Goal: Task Accomplishment & Management: Use online tool/utility

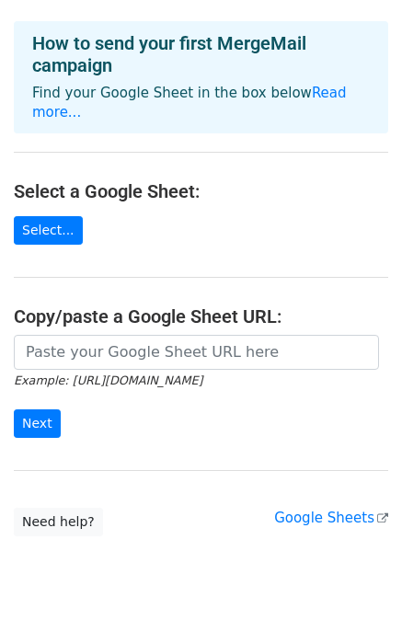
scroll to position [184, 0]
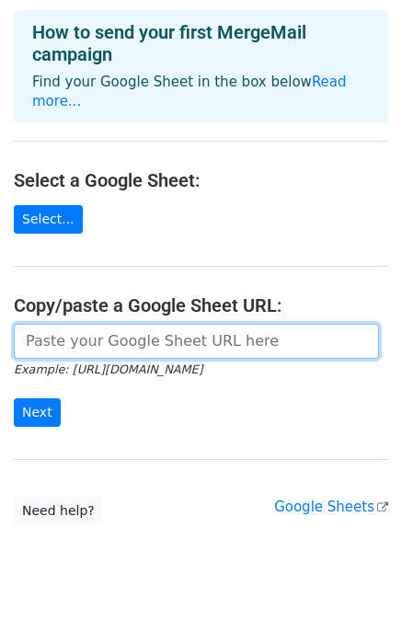
click at [83, 332] on input "url" at bounding box center [196, 341] width 365 height 35
paste input "https://docs.google.com/spreadsheets/d/1eTwL_WzT86PPHV6Ws3K7vE7Daxoh6G2fdqTMJk_…"
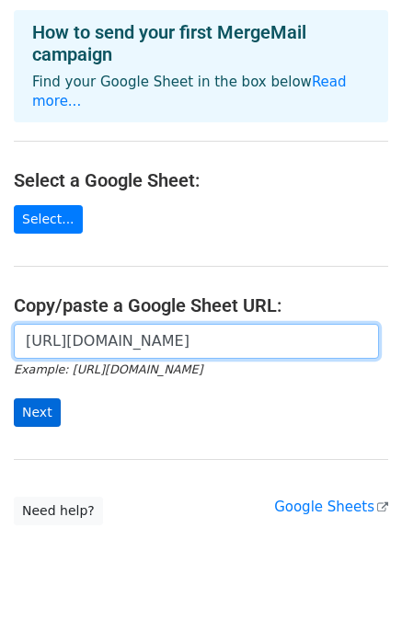
type input "https://docs.google.com/spreadsheets/d/1eTwL_WzT86PPHV6Ws3K7vE7Daxoh6G2fdqTMJk_…"
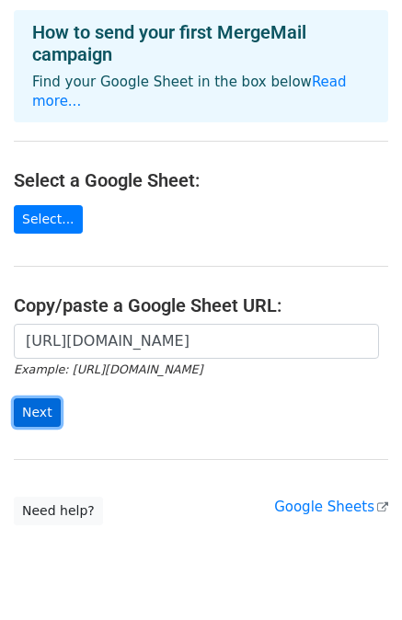
scroll to position [0, 0]
click at [44, 398] on input "Next" at bounding box center [37, 412] width 47 height 29
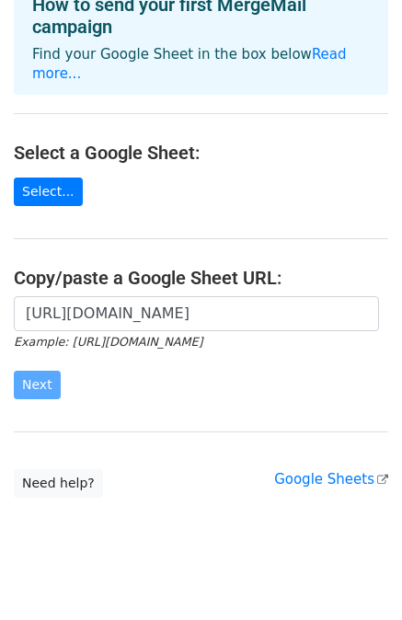
scroll to position [213, 0]
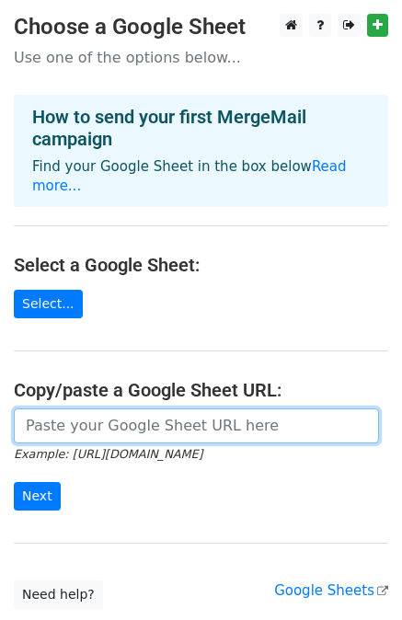
click at [80, 409] on input "url" at bounding box center [196, 426] width 365 height 35
paste input "[URL][DOMAIN_NAME]"
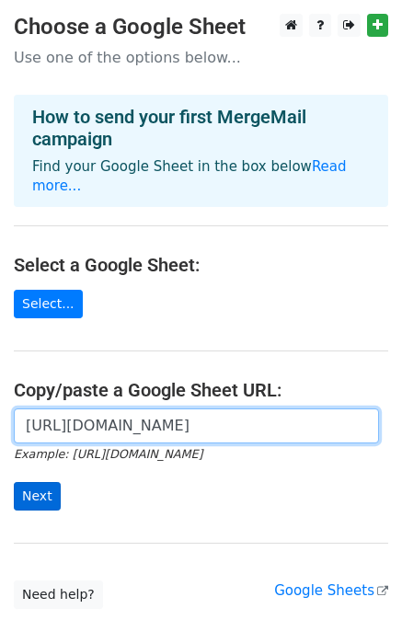
type input "[URL][DOMAIN_NAME]"
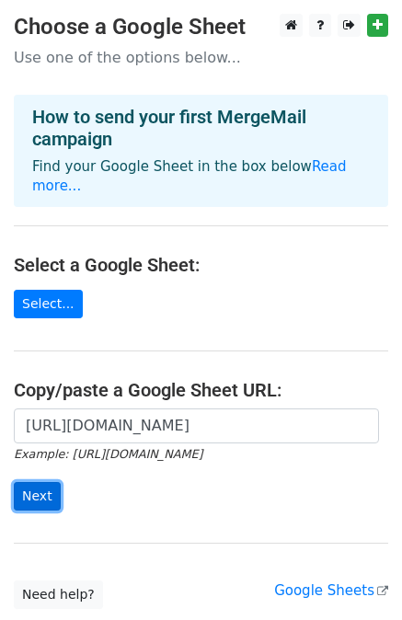
scroll to position [0, 0]
click at [48, 482] on input "Next" at bounding box center [37, 496] width 47 height 29
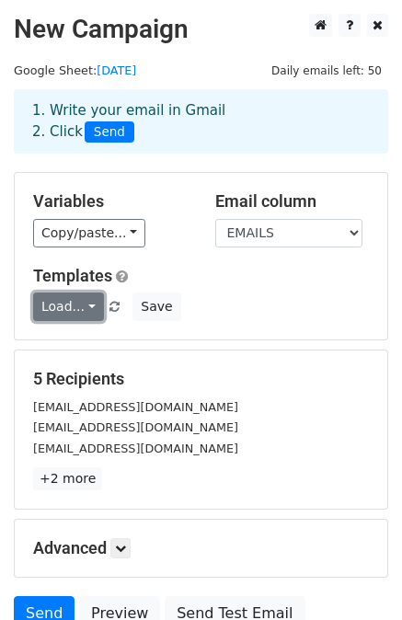
click at [77, 303] on link "Load..." at bounding box center [68, 307] width 71 height 29
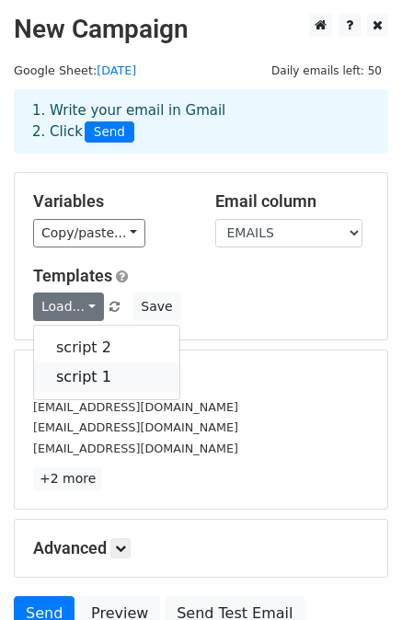
click at [74, 380] on link "script 1" at bounding box center [106, 377] width 145 height 29
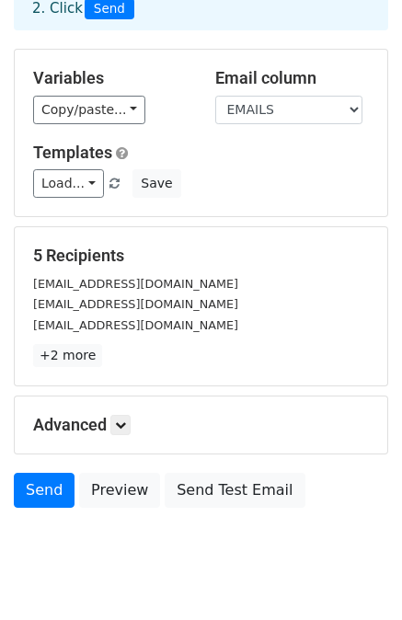
scroll to position [166, 0]
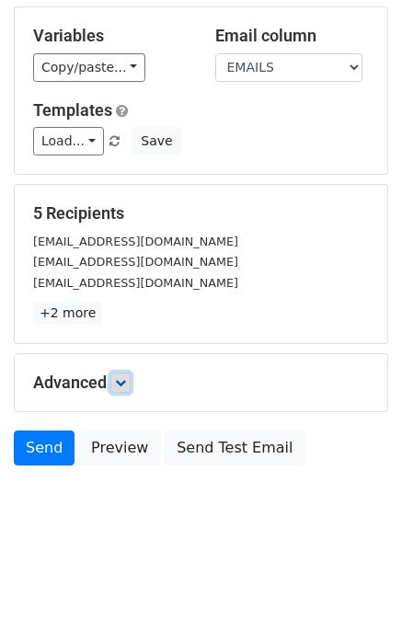
click at [129, 374] on link at bounding box center [120, 383] width 20 height 20
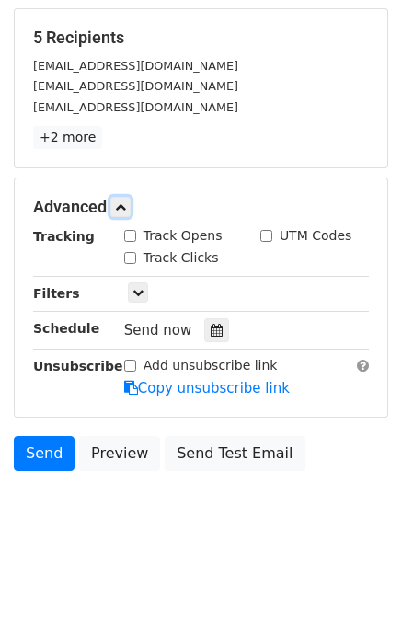
scroll to position [344, 0]
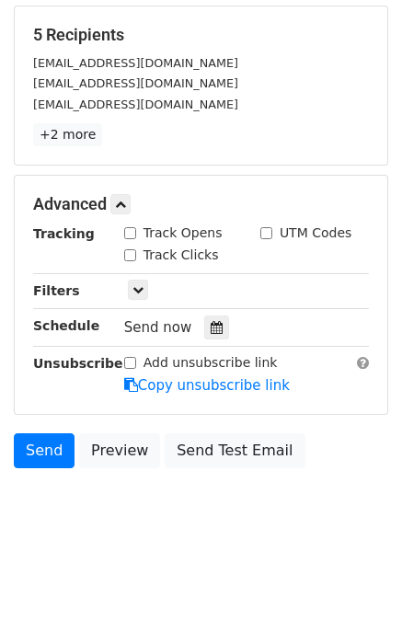
click at [127, 236] on input "Track Opens" at bounding box center [130, 233] width 12 height 12
checkbox input "true"
drag, startPoint x: 129, startPoint y: 251, endPoint x: 129, endPoint y: 261, distance: 10.1
click at [129, 252] on input "Track Clicks" at bounding box center [130, 255] width 12 height 12
checkbox input "true"
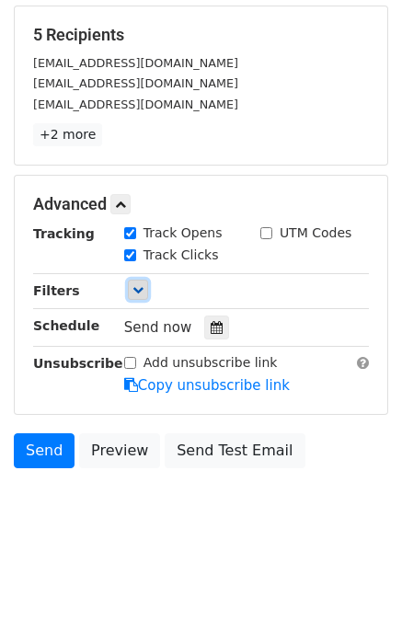
click at [130, 287] on link at bounding box center [138, 290] width 20 height 20
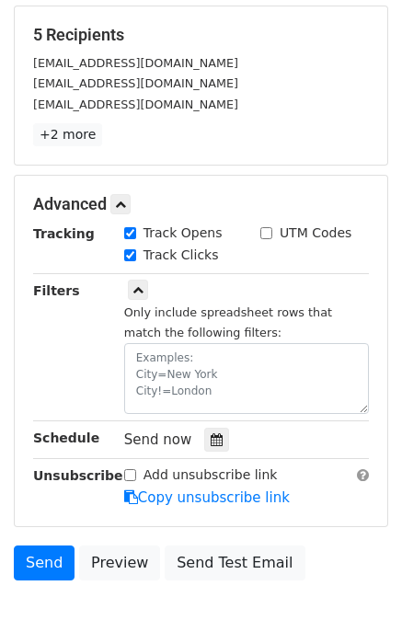
drag, startPoint x: 127, startPoint y: 467, endPoint x: 169, endPoint y: 452, distance: 45.1
click at [127, 469] on input "Add unsubscribe link" at bounding box center [130, 475] width 12 height 12
checkbox input "true"
click at [211, 436] on icon at bounding box center [217, 439] width 12 height 13
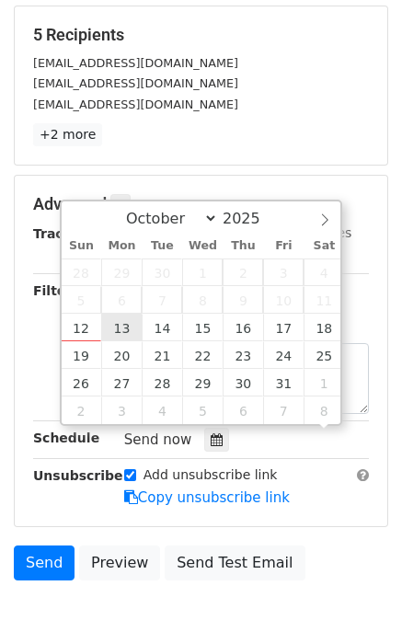
scroll to position [0, 0]
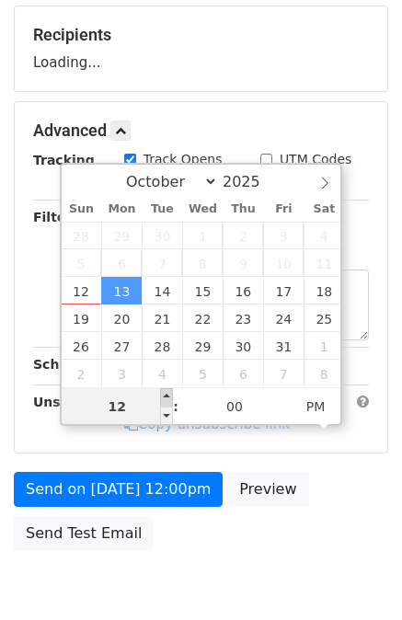
type input "2025-10-13 13:00"
type input "01"
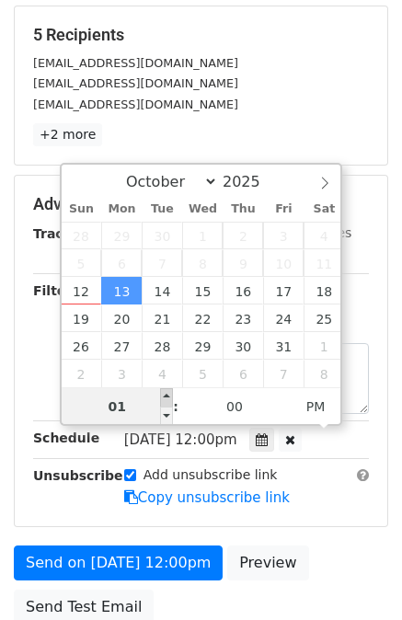
click at [164, 391] on span at bounding box center [166, 397] width 13 height 18
type input "2025-10-13 14:00"
type input "02"
click at [164, 391] on span at bounding box center [166, 397] width 13 height 18
type input "2025-10-13 15:00"
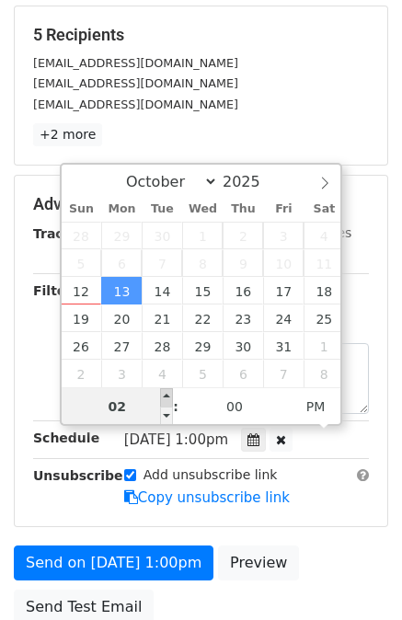
type input "03"
click at [164, 391] on span at bounding box center [166, 397] width 13 height 18
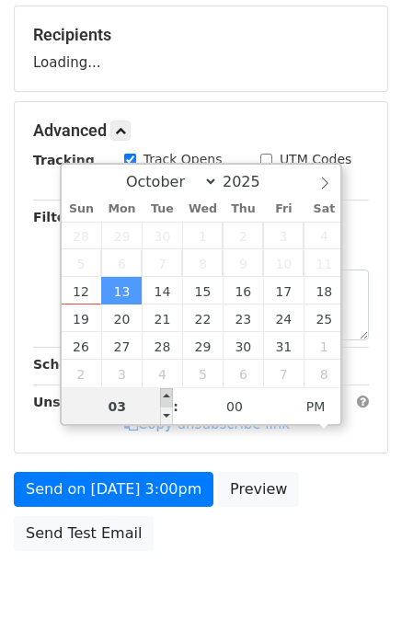
type input "2025-10-13 16:00"
type input "04"
click at [164, 391] on span at bounding box center [166, 397] width 13 height 18
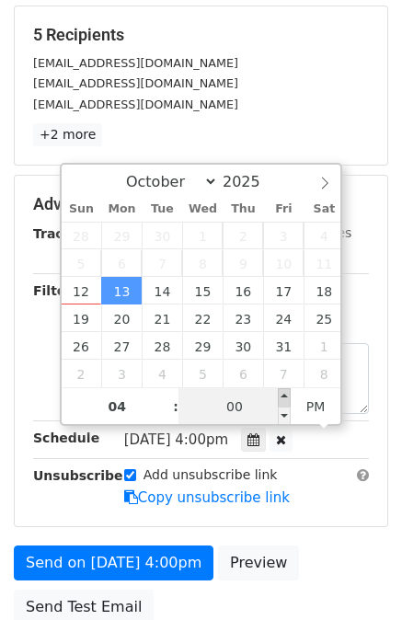
type input "2025-10-13 16:05"
type input "05"
click at [283, 392] on span at bounding box center [284, 397] width 13 height 18
type input "2025-10-13 16:10"
type input "10"
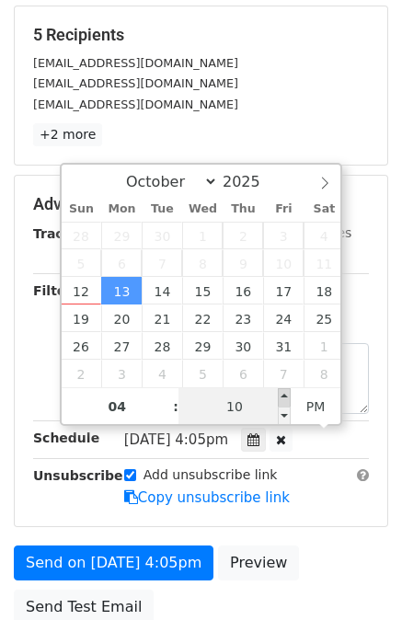
click at [283, 392] on span at bounding box center [284, 397] width 13 height 18
type input "2025-10-13 16:15"
type input "15"
click at [283, 392] on span at bounding box center [284, 397] width 13 height 18
type input "2025-10-13 16:20"
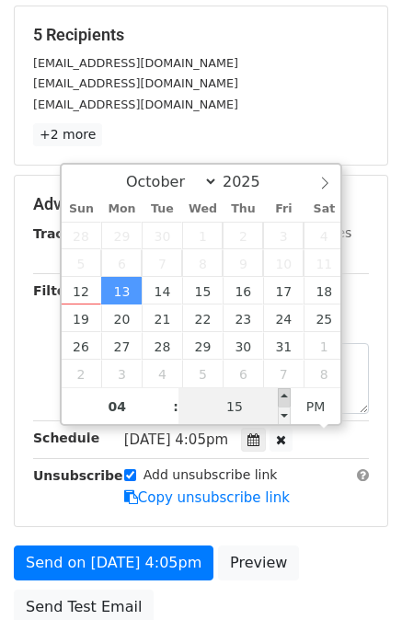
type input "20"
click at [283, 392] on span at bounding box center [284, 397] width 13 height 18
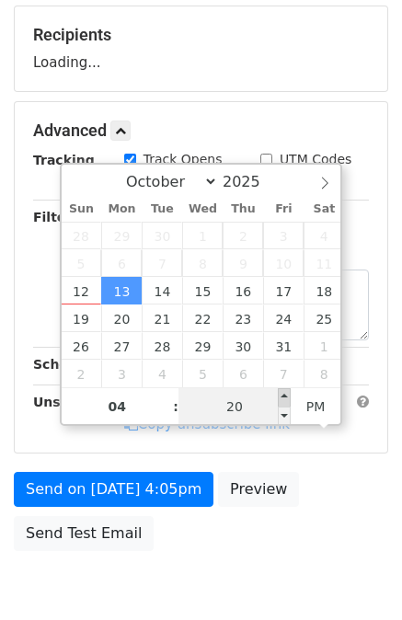
type input "2025-10-13 16:25"
type input "25"
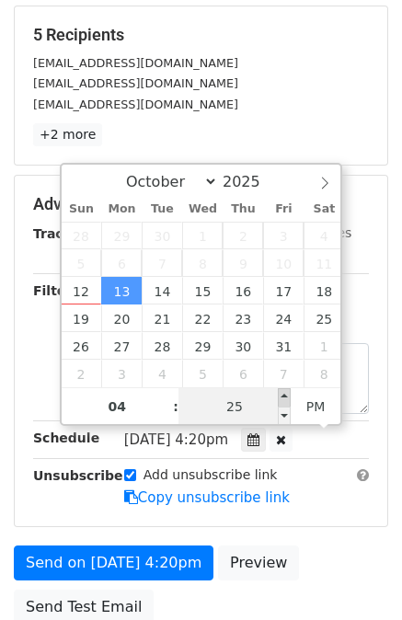
click at [283, 392] on span at bounding box center [284, 397] width 13 height 18
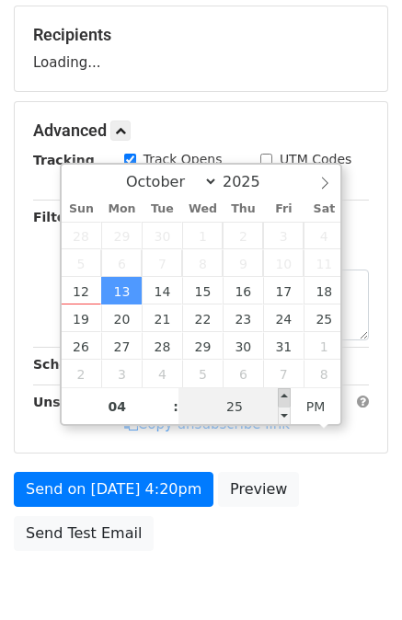
type input "2025-10-13 16:30"
type input "30"
click at [283, 392] on span at bounding box center [284, 397] width 13 height 18
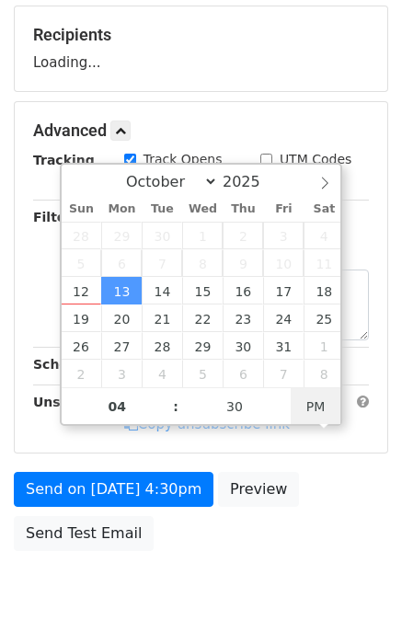
type input "2025-10-13 04:30"
drag, startPoint x: 309, startPoint y: 403, endPoint x: 283, endPoint y: 414, distance: 28.0
click at [309, 402] on span "AM" at bounding box center [316, 406] width 51 height 37
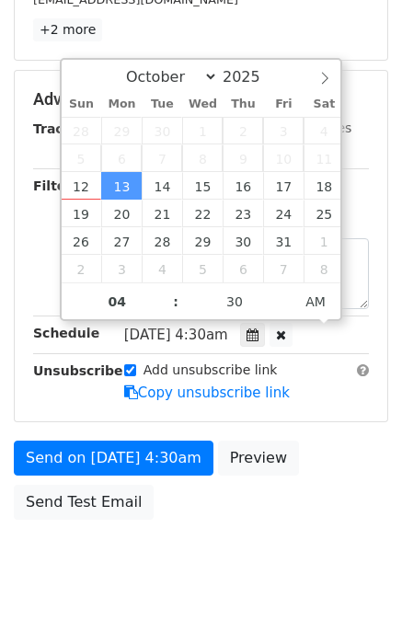
scroll to position [501, 0]
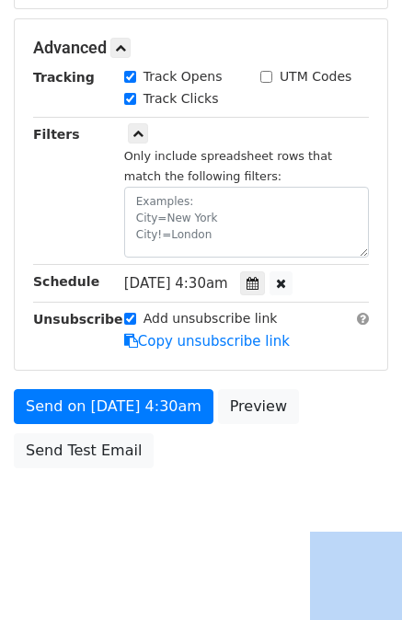
click at [302, 466] on div "Send on Oct 13 at 4:30am Preview Send Test Email" at bounding box center [201, 433] width 402 height 88
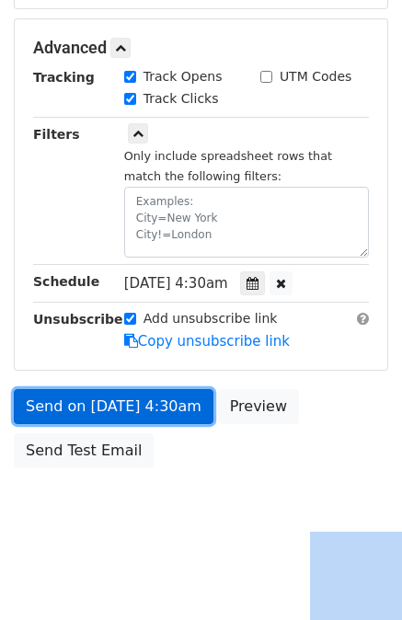
click at [156, 400] on link "Send on Oct 13 at 4:30am" at bounding box center [114, 406] width 200 height 35
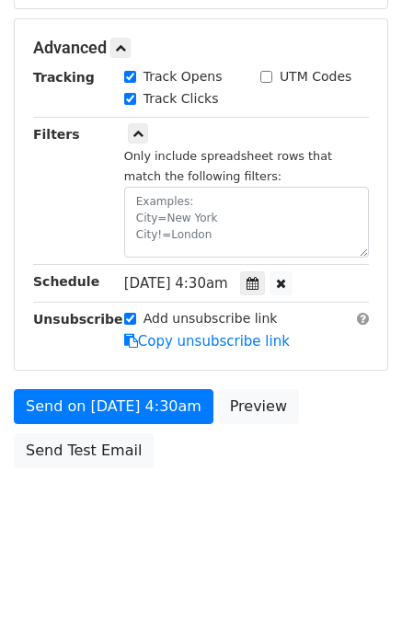
click at [140, 487] on body "New Campaign Daily emails left: 50 Google Sheet: 13/10/2025 1. Write your email…" at bounding box center [201, 32] width 402 height 1038
click at [125, 19] on div "Advanced Tracking Track Opens UTM Codes Track Clicks Filters Only include sprea…" at bounding box center [201, 194] width 373 height 351
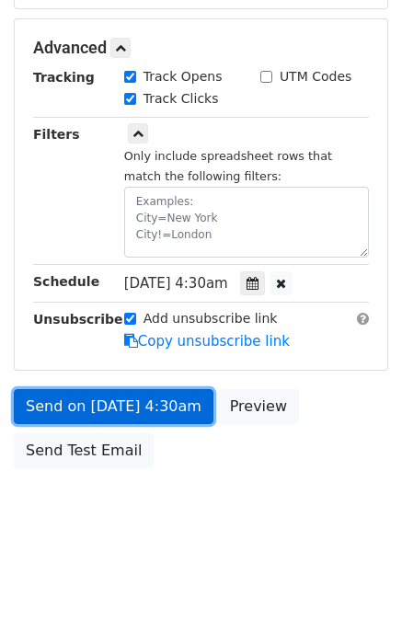
click at [151, 402] on link "Send on Oct 13 at 4:30am" at bounding box center [114, 406] width 200 height 35
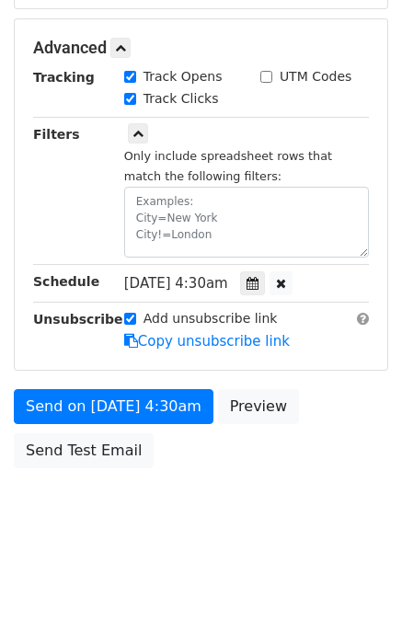
click at [183, 485] on body "New Campaign Daily emails left: 50 Google Sheet: 13/10/2025 1. Write your email…" at bounding box center [201, 32] width 402 height 1038
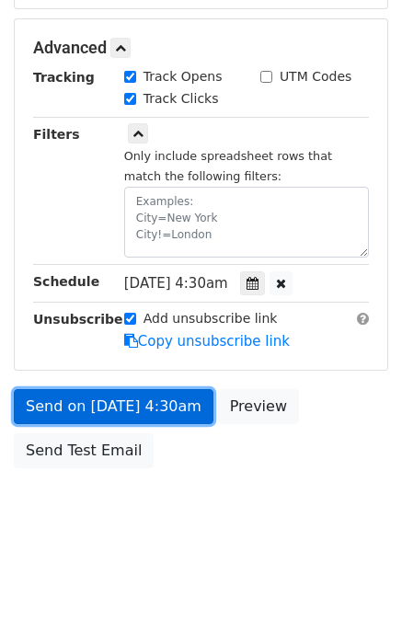
click at [148, 401] on link "Send on Oct 13 at 4:30am" at bounding box center [114, 406] width 200 height 35
click at [188, 401] on link "Send on Oct 13 at 4:30am" at bounding box center [114, 406] width 200 height 35
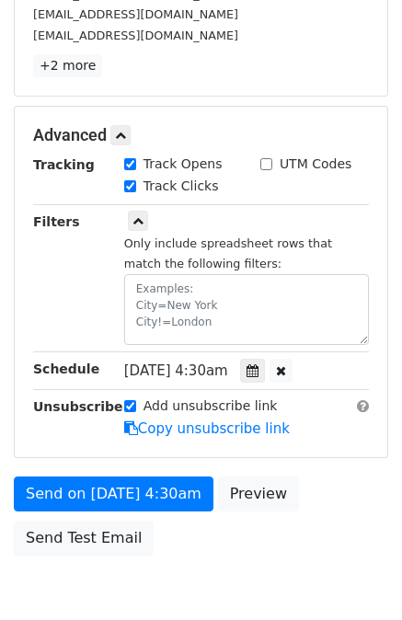
scroll to position [409, 0]
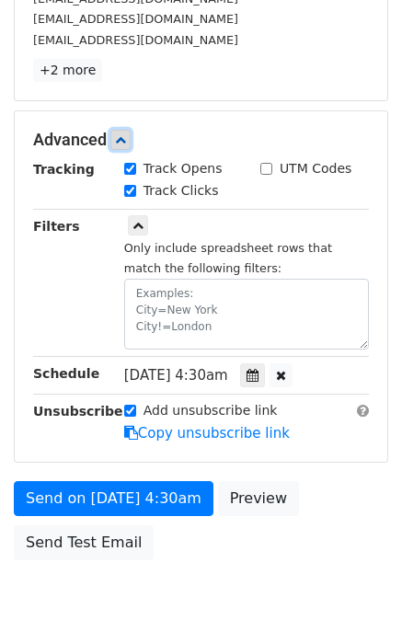
click at [121, 145] on link at bounding box center [120, 140] width 20 height 20
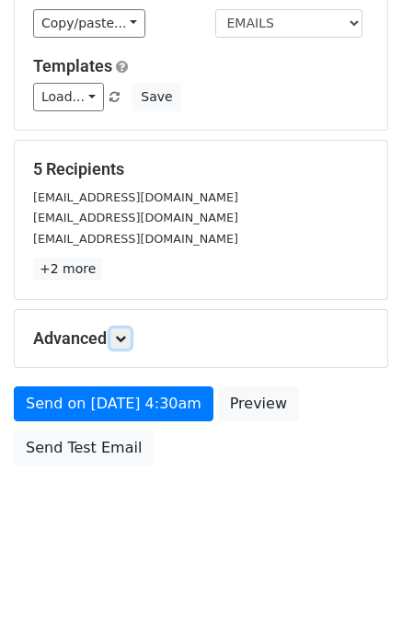
scroll to position [209, 0]
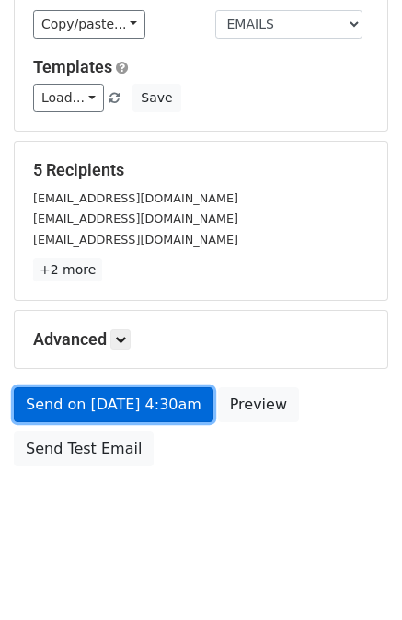
click at [130, 405] on link "Send on Oct 13 at 4:30am" at bounding box center [114, 404] width 200 height 35
click at [129, 406] on link "Send on Oct 13 at 4:30am" at bounding box center [114, 404] width 200 height 35
click at [124, 400] on link "Send on Oct 13 at 4:30am" at bounding box center [114, 404] width 200 height 35
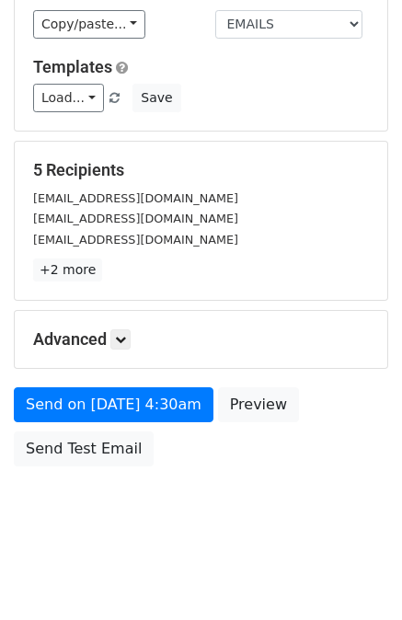
click at [214, 498] on body "New Campaign Daily emails left: 50 Google Sheet: 13/10/2025 1. Write your email…" at bounding box center [201, 177] width 402 height 744
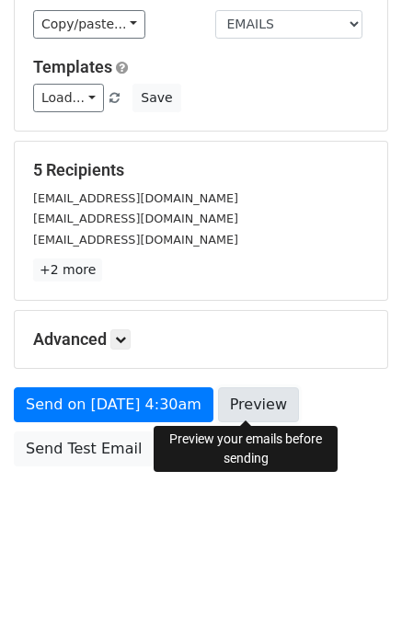
click at [237, 403] on link "Preview" at bounding box center [258, 404] width 81 height 35
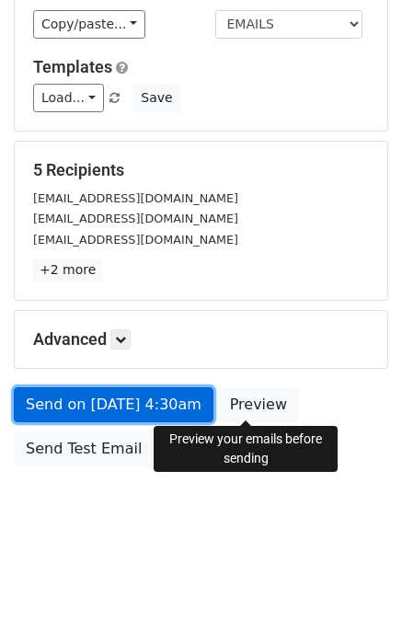
click at [79, 407] on link "Send on Oct 13 at 4:30am" at bounding box center [114, 404] width 200 height 35
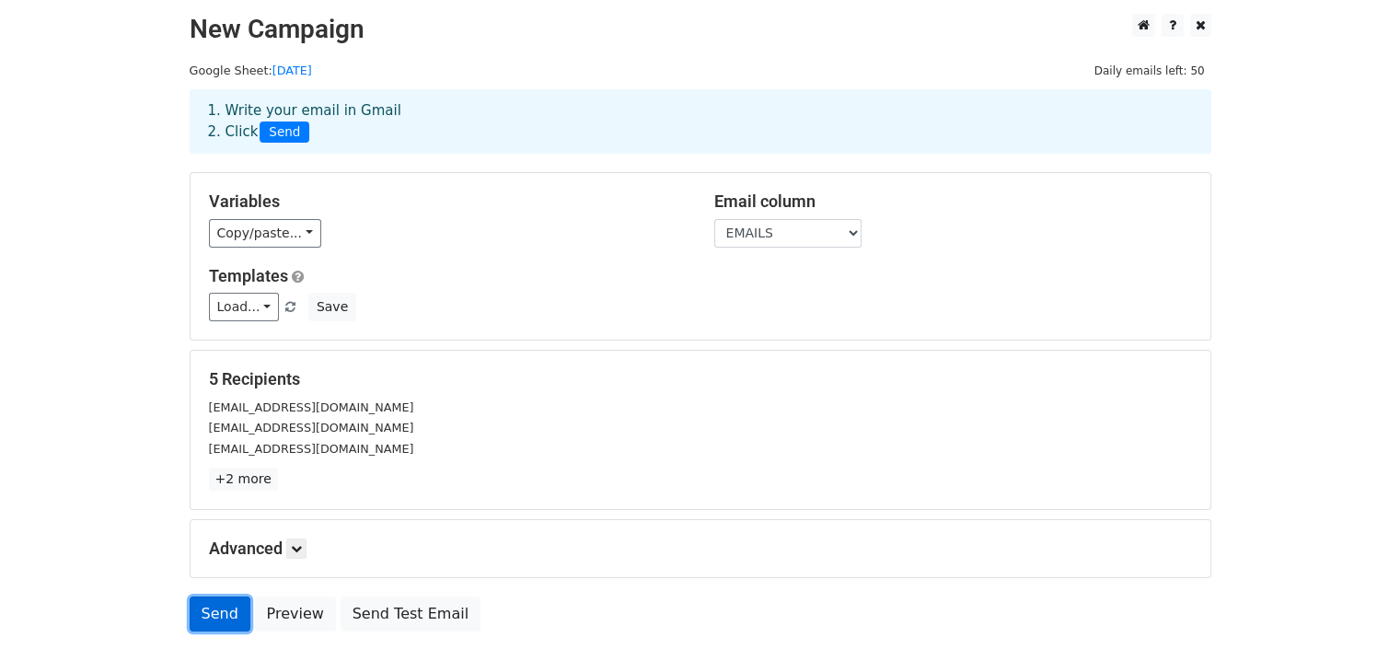
click at [223, 604] on link "Send" at bounding box center [220, 613] width 61 height 35
click at [218, 600] on link "Send" at bounding box center [220, 613] width 61 height 35
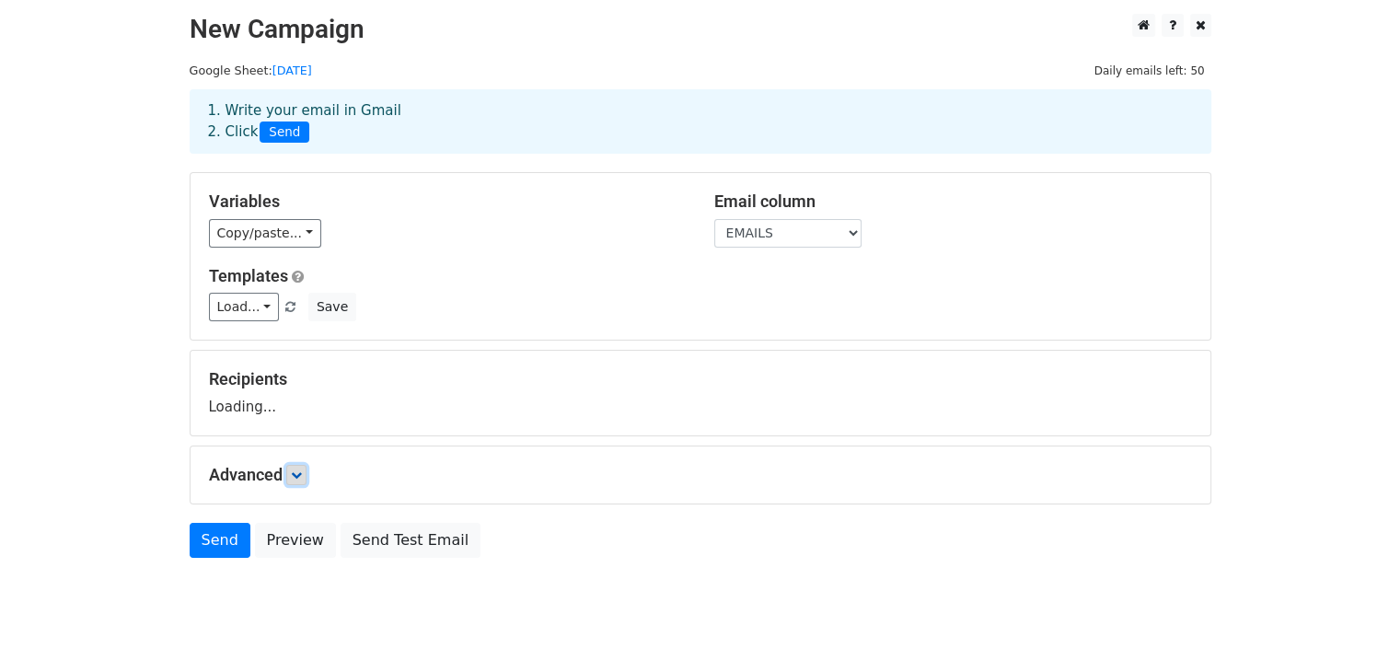
click at [290, 482] on link at bounding box center [296, 475] width 20 height 20
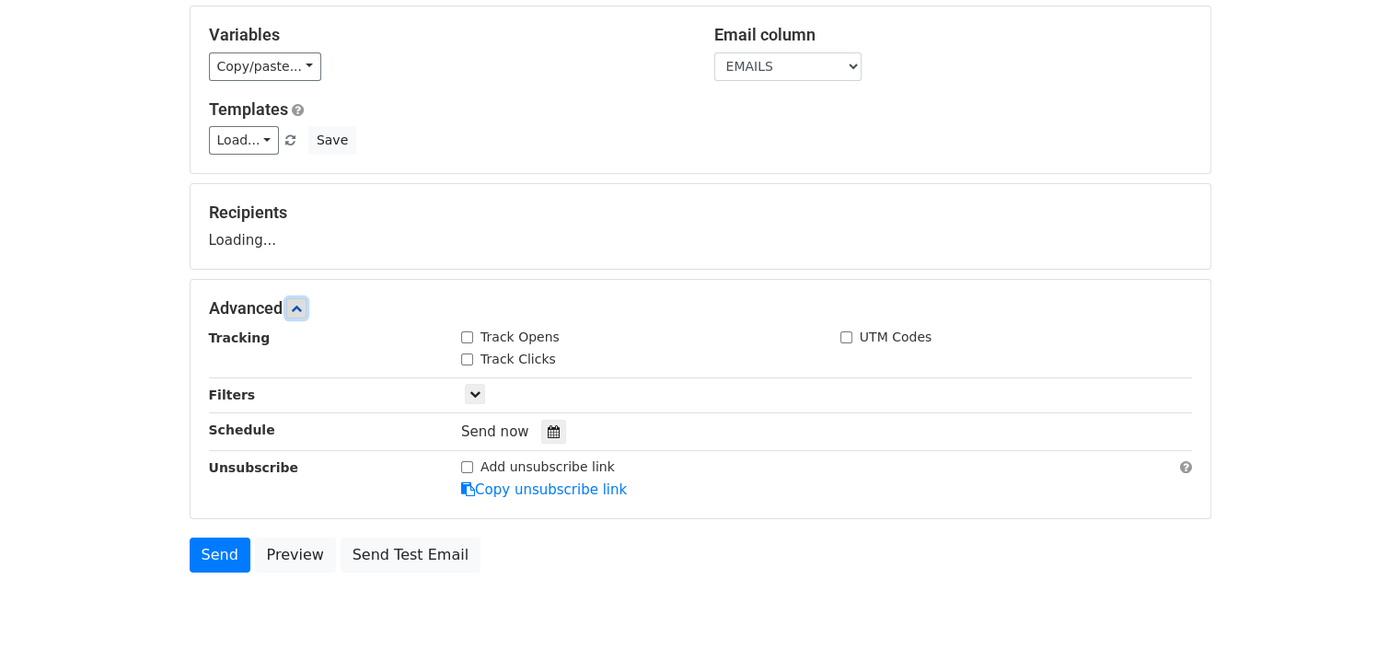
scroll to position [184, 0]
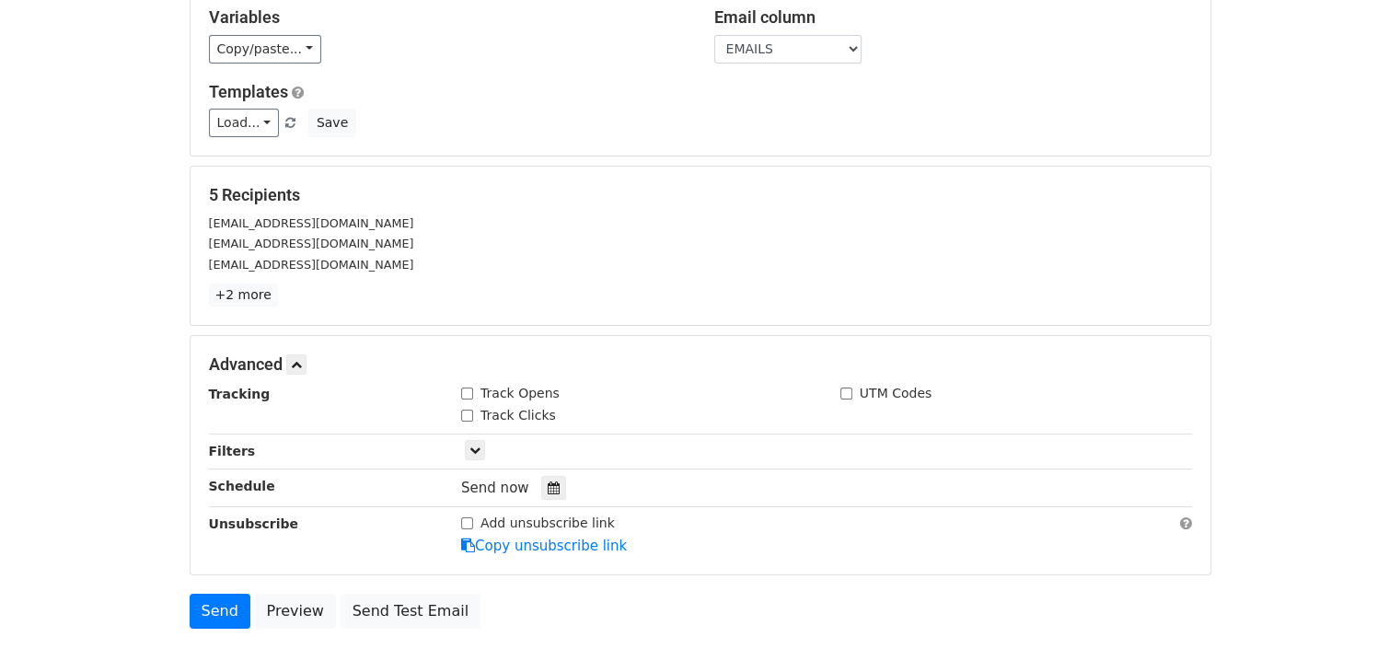
drag, startPoint x: 467, startPoint y: 390, endPoint x: 467, endPoint y: 413, distance: 23.0
click at [467, 394] on input "Track Opens" at bounding box center [467, 393] width 12 height 12
checkbox input "true"
click at [465, 423] on div "Track Clicks" at bounding box center [636, 417] width 379 height 22
drag, startPoint x: 463, startPoint y: 411, endPoint x: 455, endPoint y: 417, distance: 10.0
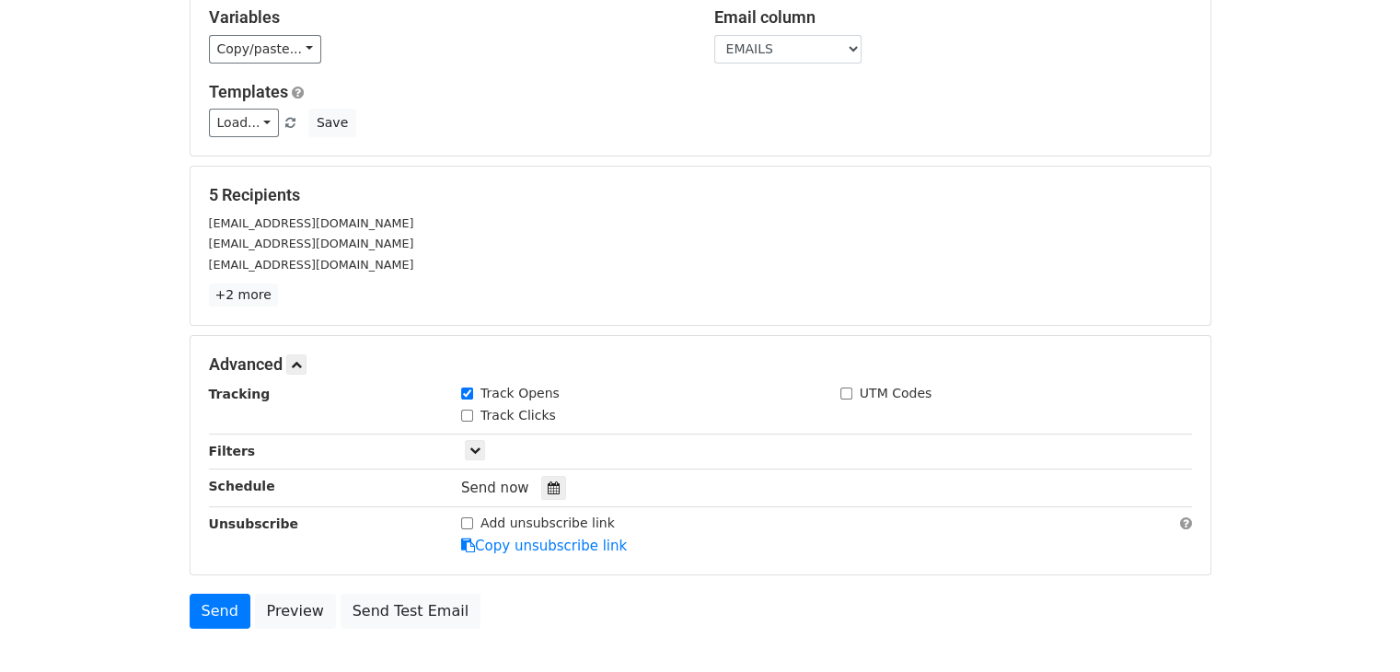
click at [463, 410] on input "Track Clicks" at bounding box center [467, 416] width 12 height 12
checkbox input "true"
click at [482, 479] on span "Send now" at bounding box center [495, 487] width 68 height 17
click at [548, 484] on icon at bounding box center [554, 487] width 12 height 13
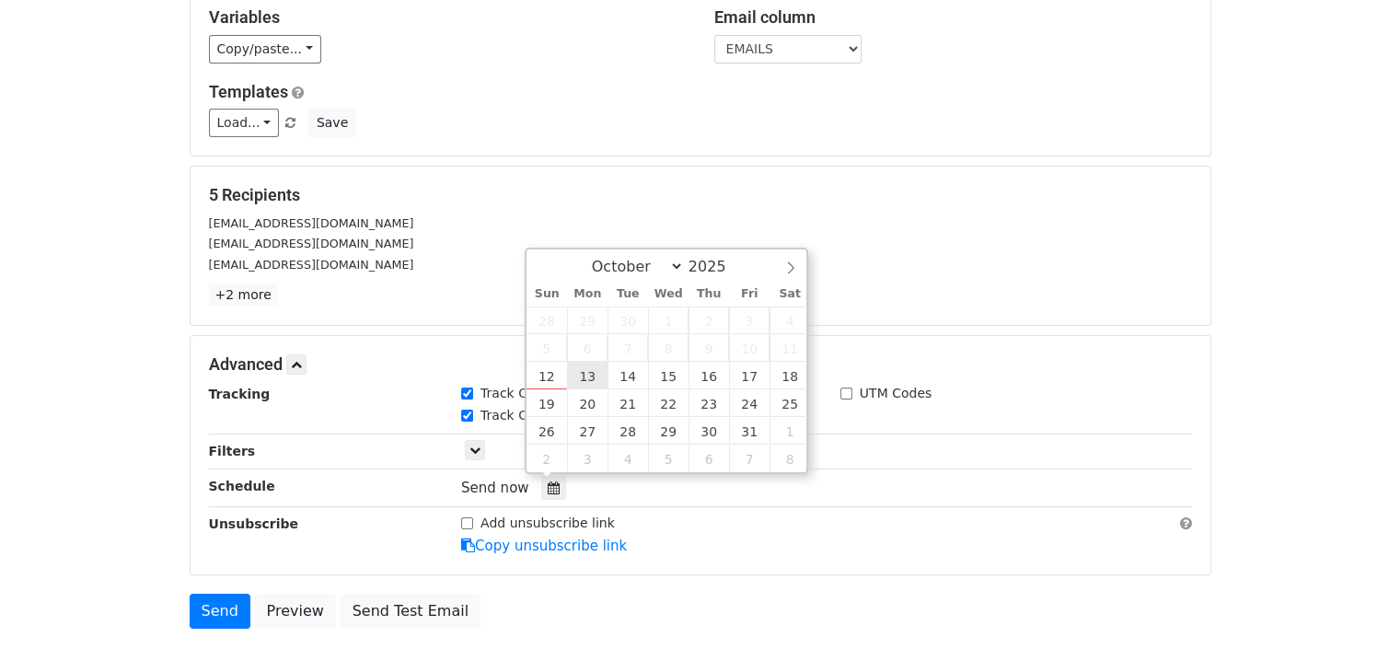
scroll to position [0, 0]
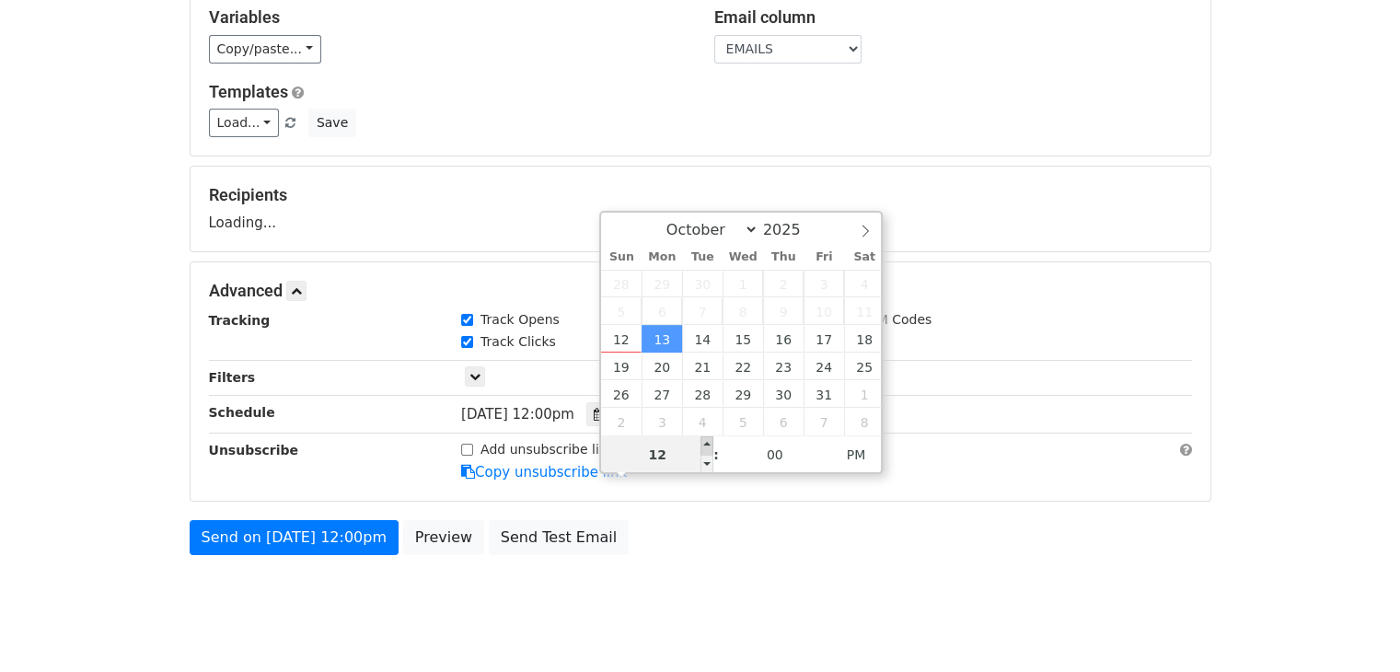
type input "2025-10-13 13:00"
type input "01"
click at [709, 444] on span at bounding box center [706, 445] width 13 height 18
type input "2025-10-13 14:00"
type input "02"
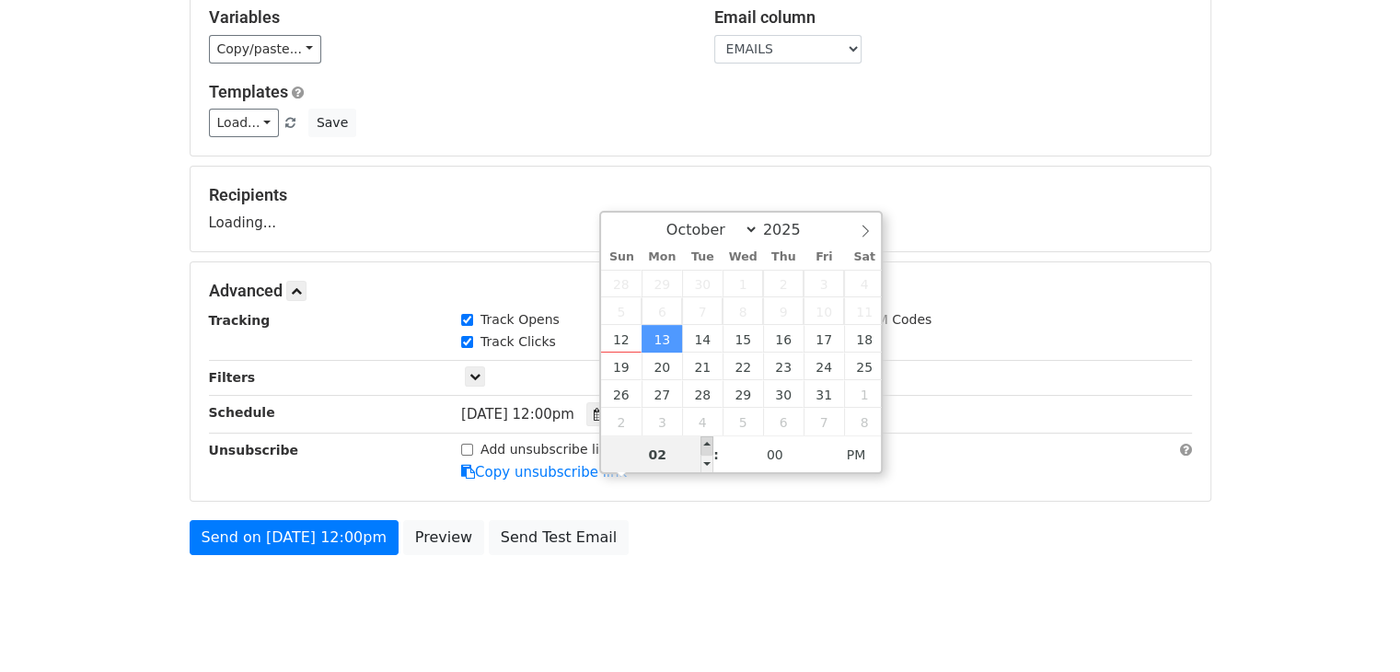
click at [709, 444] on span at bounding box center [706, 445] width 13 height 18
type input "2025-10-13 15:00"
type input "03"
click at [709, 444] on span at bounding box center [706, 445] width 13 height 18
type input "2025-10-13 16:00"
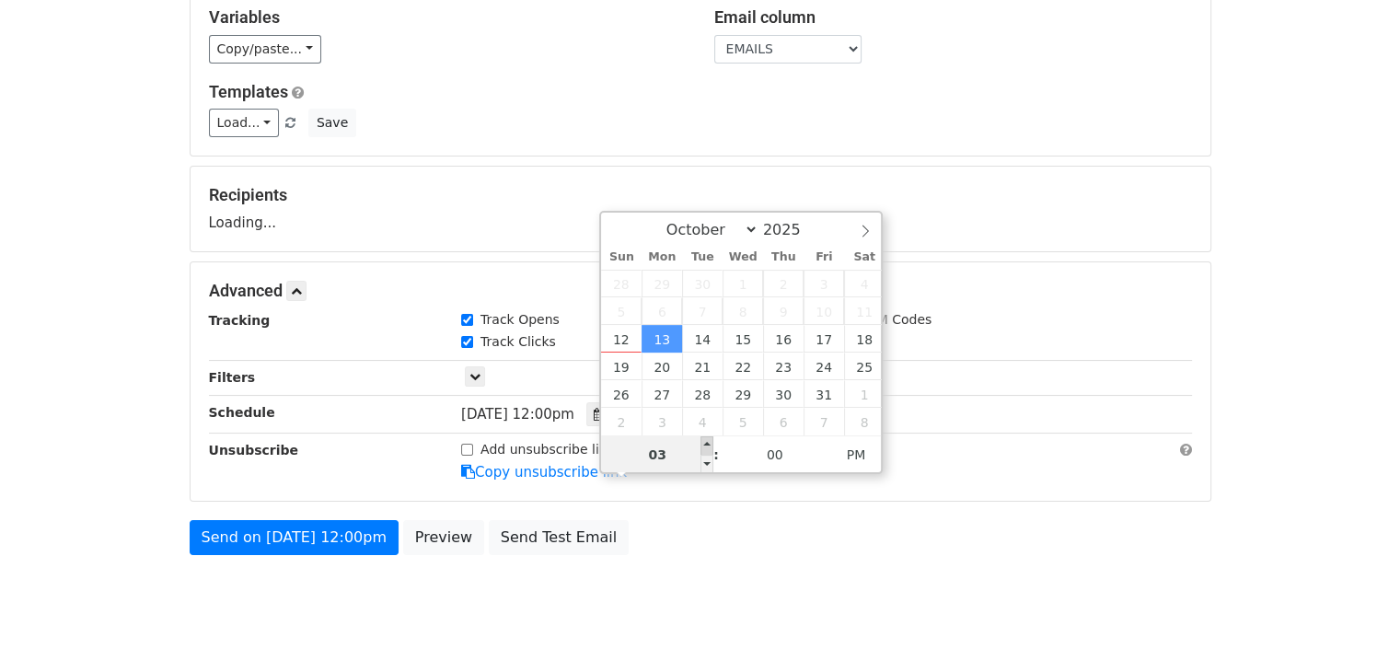
type input "04"
click at [709, 443] on span at bounding box center [706, 445] width 13 height 18
type input "2025-10-13 16:05"
type input "05"
click at [821, 450] on span at bounding box center [824, 445] width 13 height 18
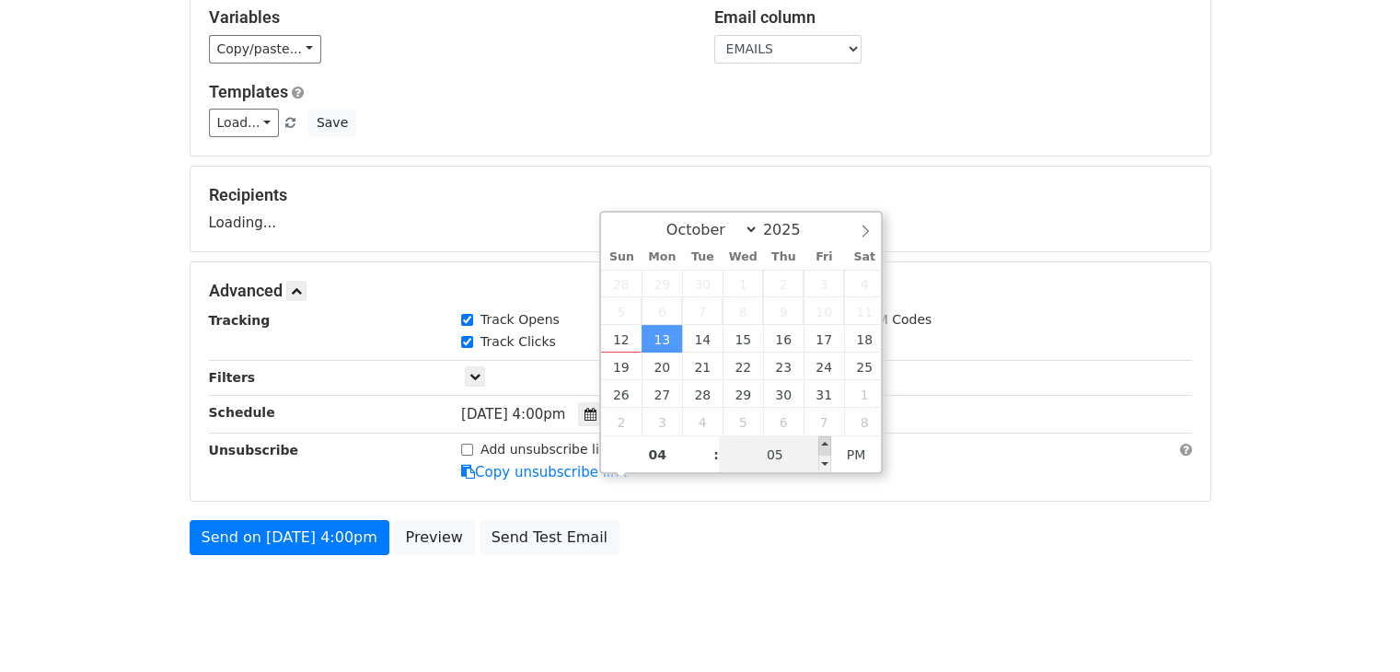
type input "2025-10-13 16:10"
type input "10"
click at [821, 450] on span at bounding box center [824, 445] width 13 height 18
type input "2025-10-13 16:15"
type input "15"
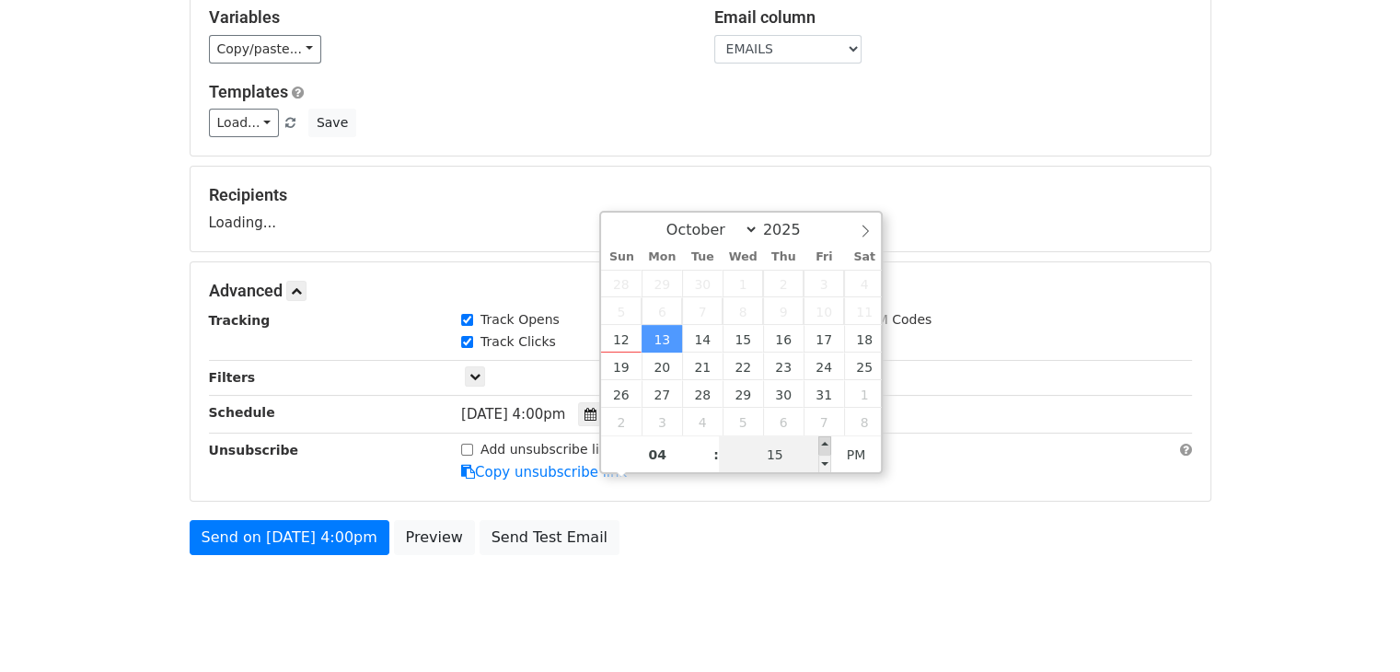
click at [821, 448] on span at bounding box center [824, 445] width 13 height 18
type input "2025-10-13 16:20"
type input "20"
click at [821, 447] on span at bounding box center [824, 445] width 13 height 18
type input "2025-10-13 16:25"
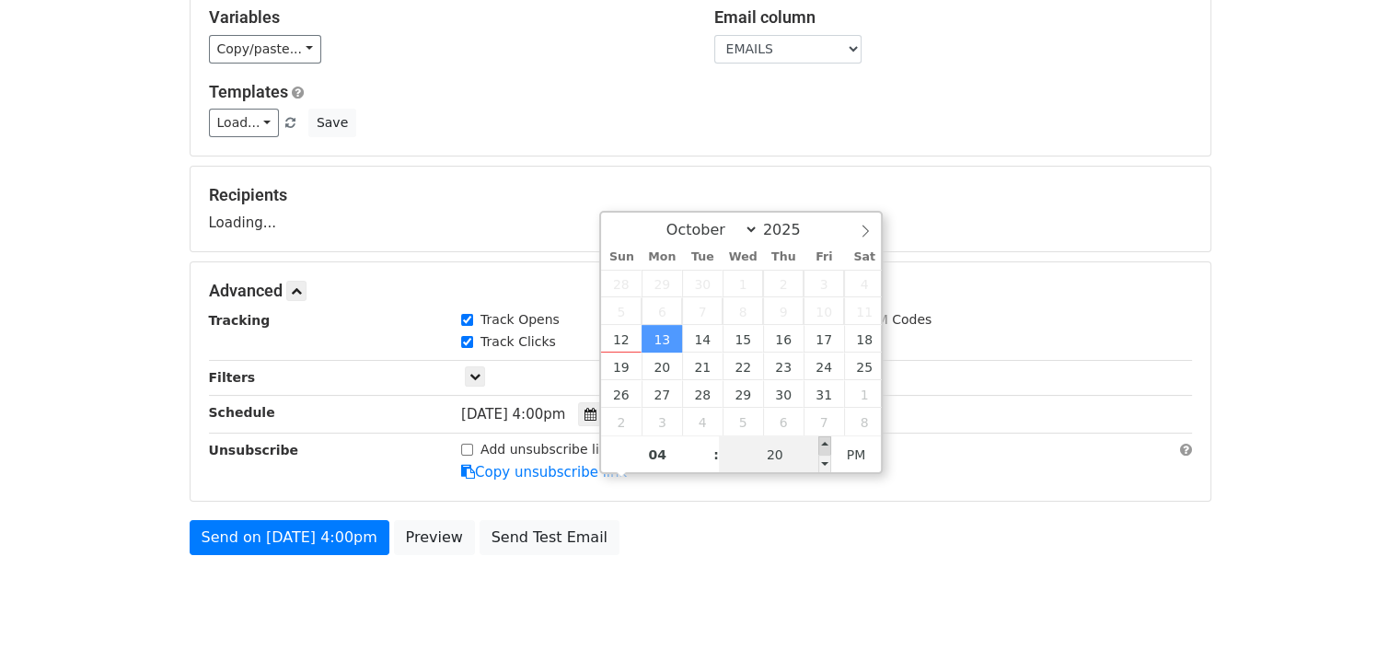
type input "25"
click at [821, 441] on span at bounding box center [824, 445] width 13 height 18
type input "2025-10-13 16:30"
type input "30"
click at [821, 441] on span at bounding box center [824, 445] width 13 height 18
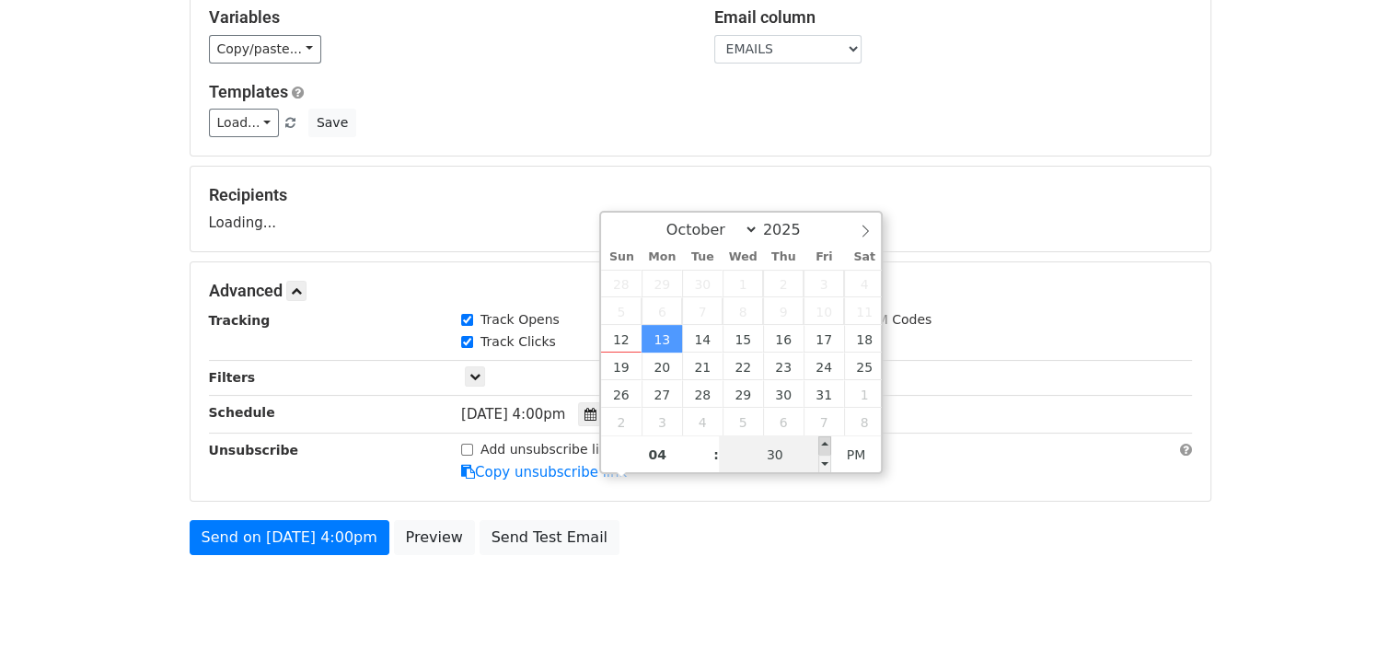
type input "2025-10-13 16:35"
type input "35"
click at [821, 441] on span at bounding box center [824, 445] width 13 height 18
type input "2025-10-13 16:40"
type input "40"
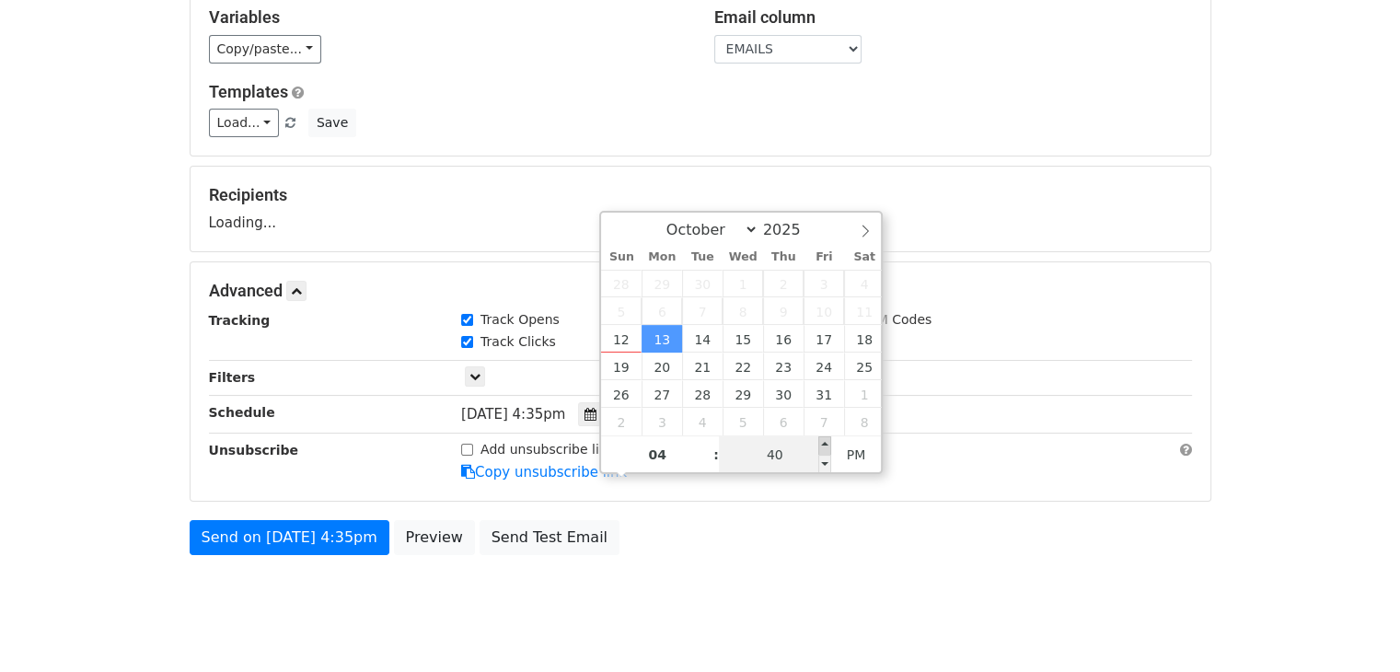
click at [826, 436] on span at bounding box center [824, 445] width 13 height 18
type input "2025-10-13 04:40"
click at [848, 439] on span "PM" at bounding box center [856, 454] width 51 height 37
drag, startPoint x: 767, startPoint y: 531, endPoint x: 649, endPoint y: 490, distance: 125.7
click at [766, 531] on div "Send on Oct 13 at 4:40am Preview Send Test Email" at bounding box center [700, 542] width 1049 height 44
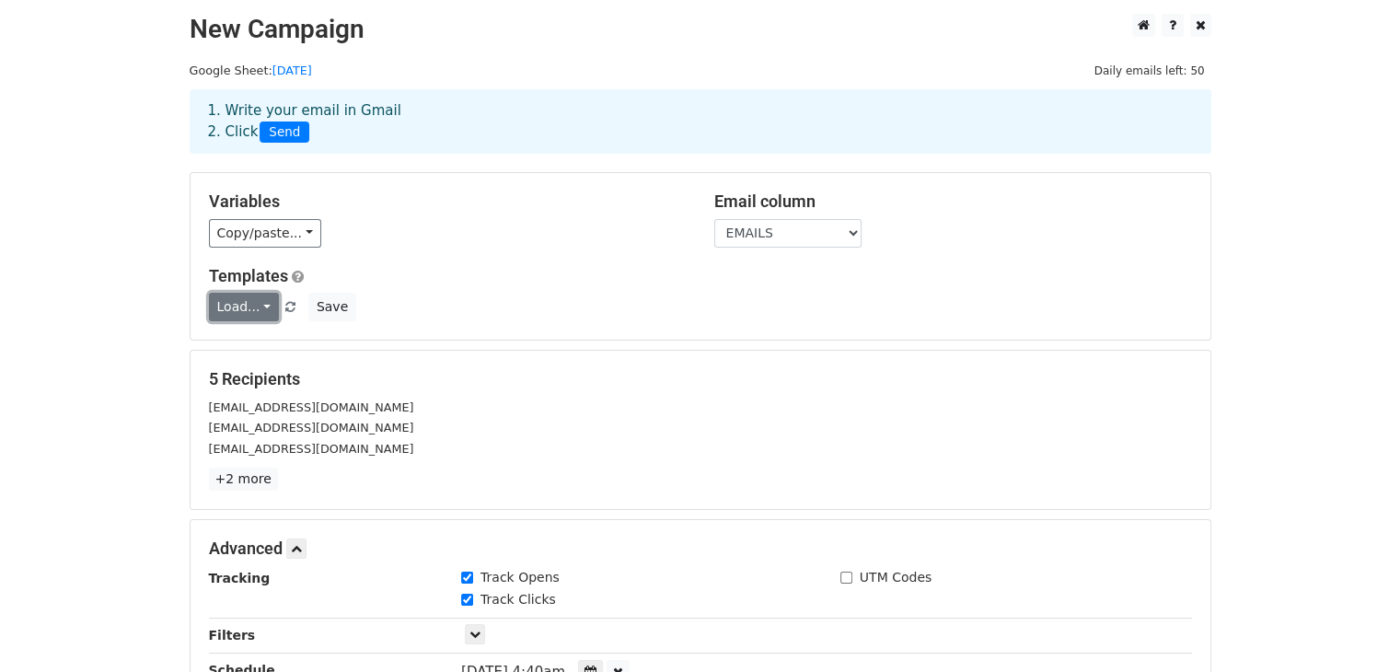
click at [234, 306] on link "Load..." at bounding box center [244, 307] width 71 height 29
click at [270, 363] on link "script 1" at bounding box center [282, 377] width 145 height 29
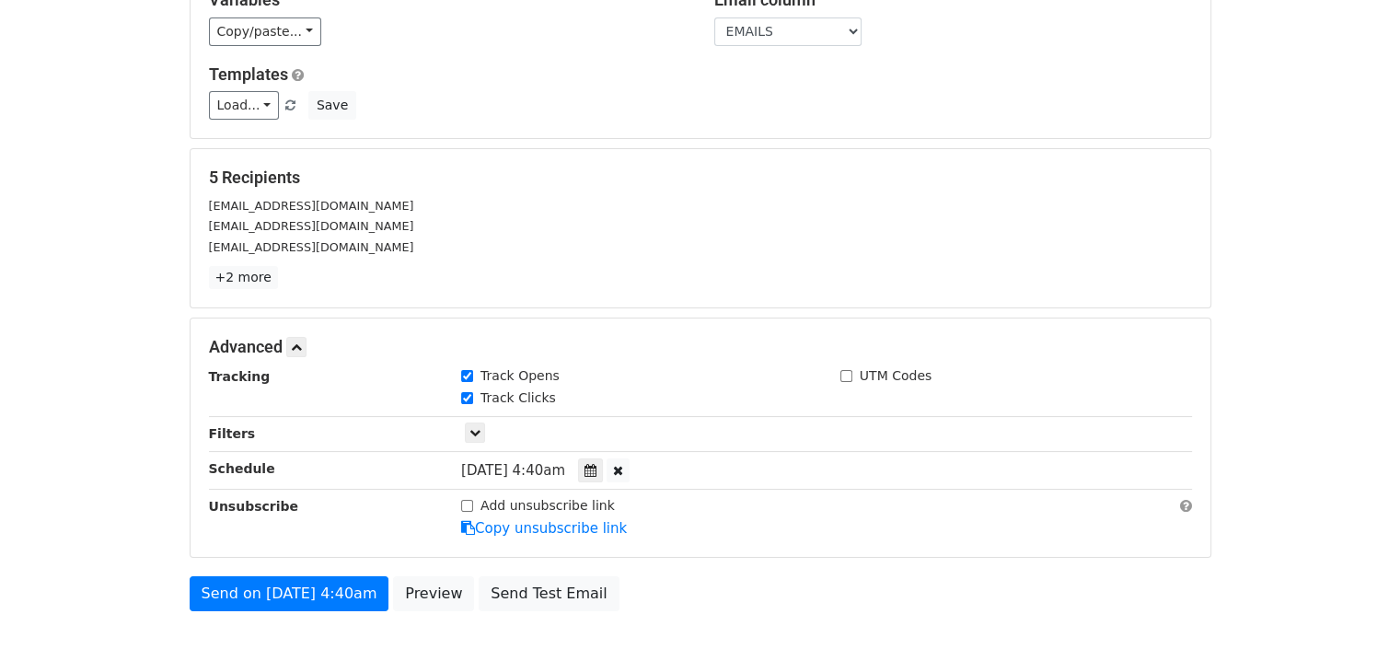
scroll to position [294, 0]
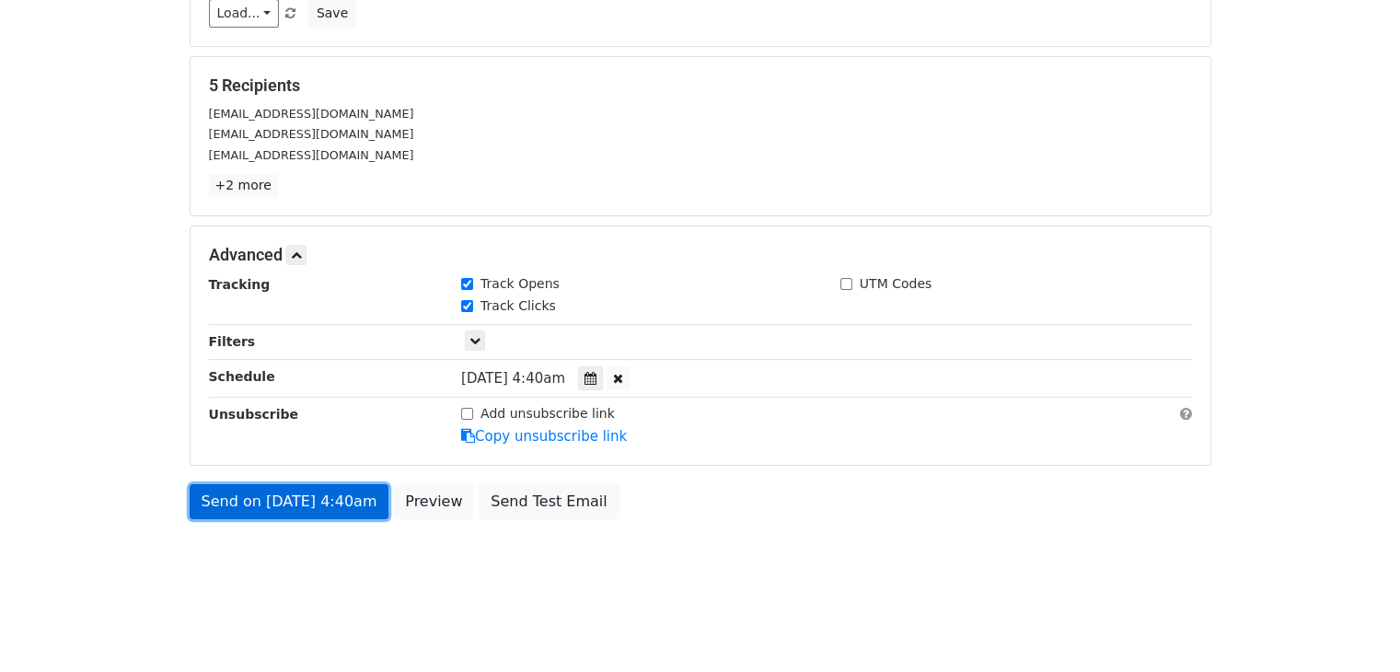
click at [267, 492] on link "Send on Oct 13 at 4:40am" at bounding box center [290, 501] width 200 height 35
click at [267, 493] on link "Send on Oct 13 at 4:40am" at bounding box center [290, 501] width 200 height 35
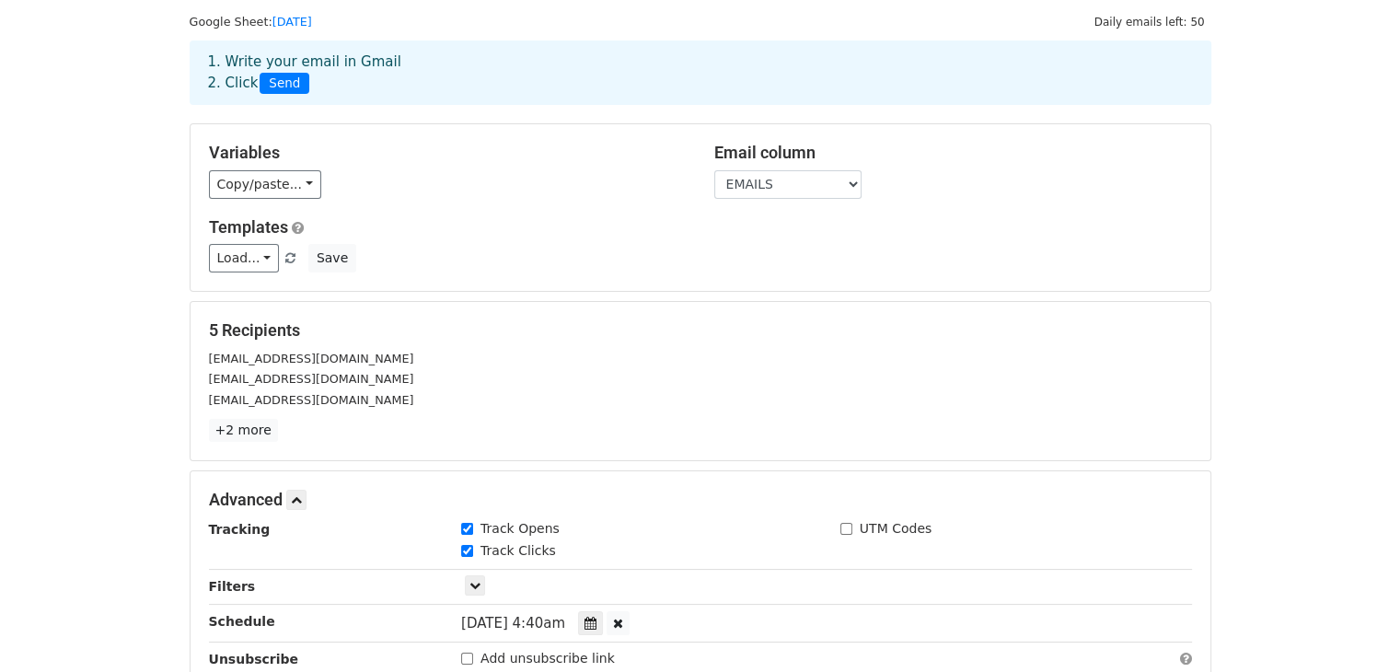
scroll to position [0, 0]
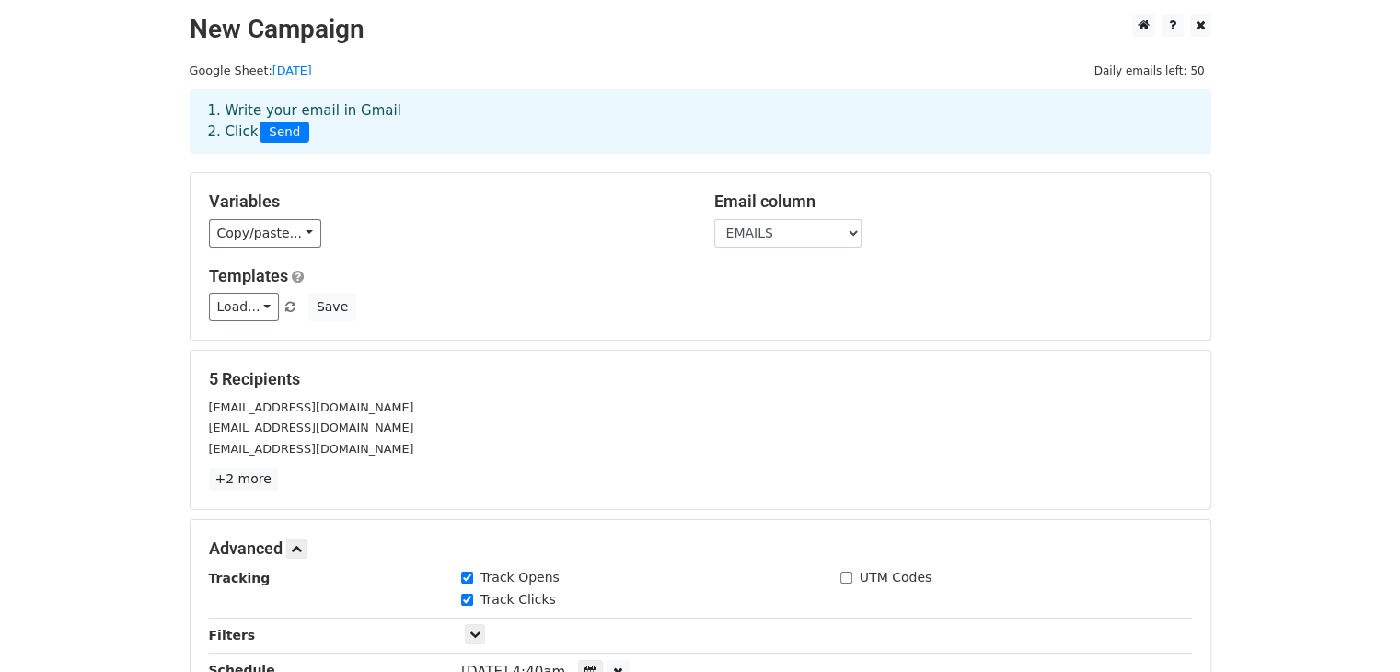
click at [283, 130] on span "Send" at bounding box center [285, 132] width 50 height 22
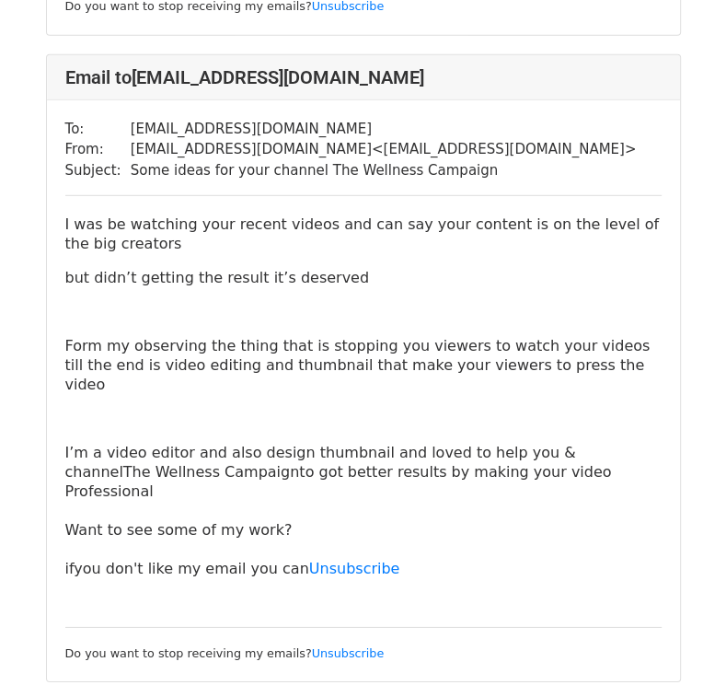
scroll to position [2628, 0]
